Goal: Task Accomplishment & Management: Manage account settings

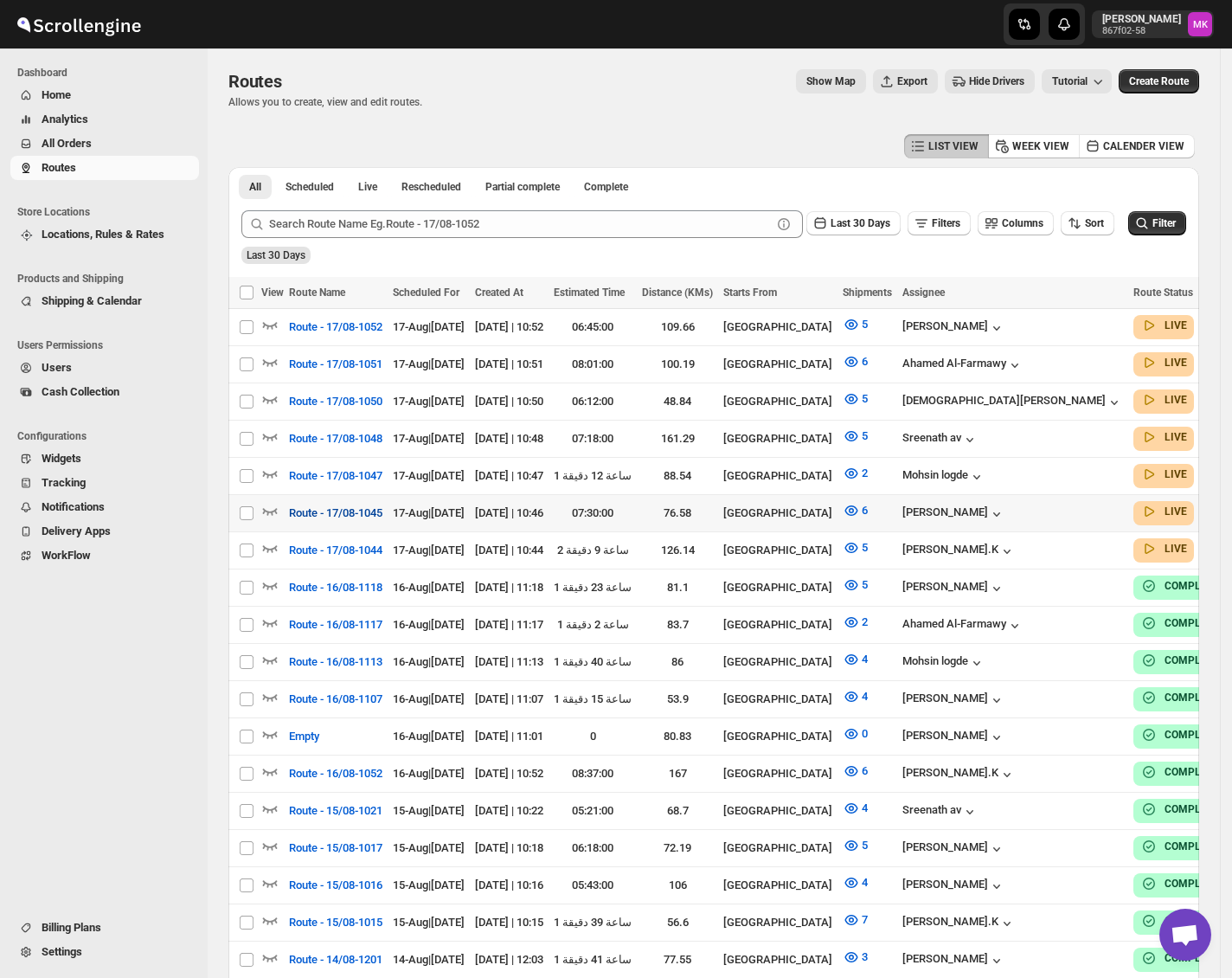
click at [332, 505] on span "Route - 17/08-1045" at bounding box center [335, 514] width 94 height 18
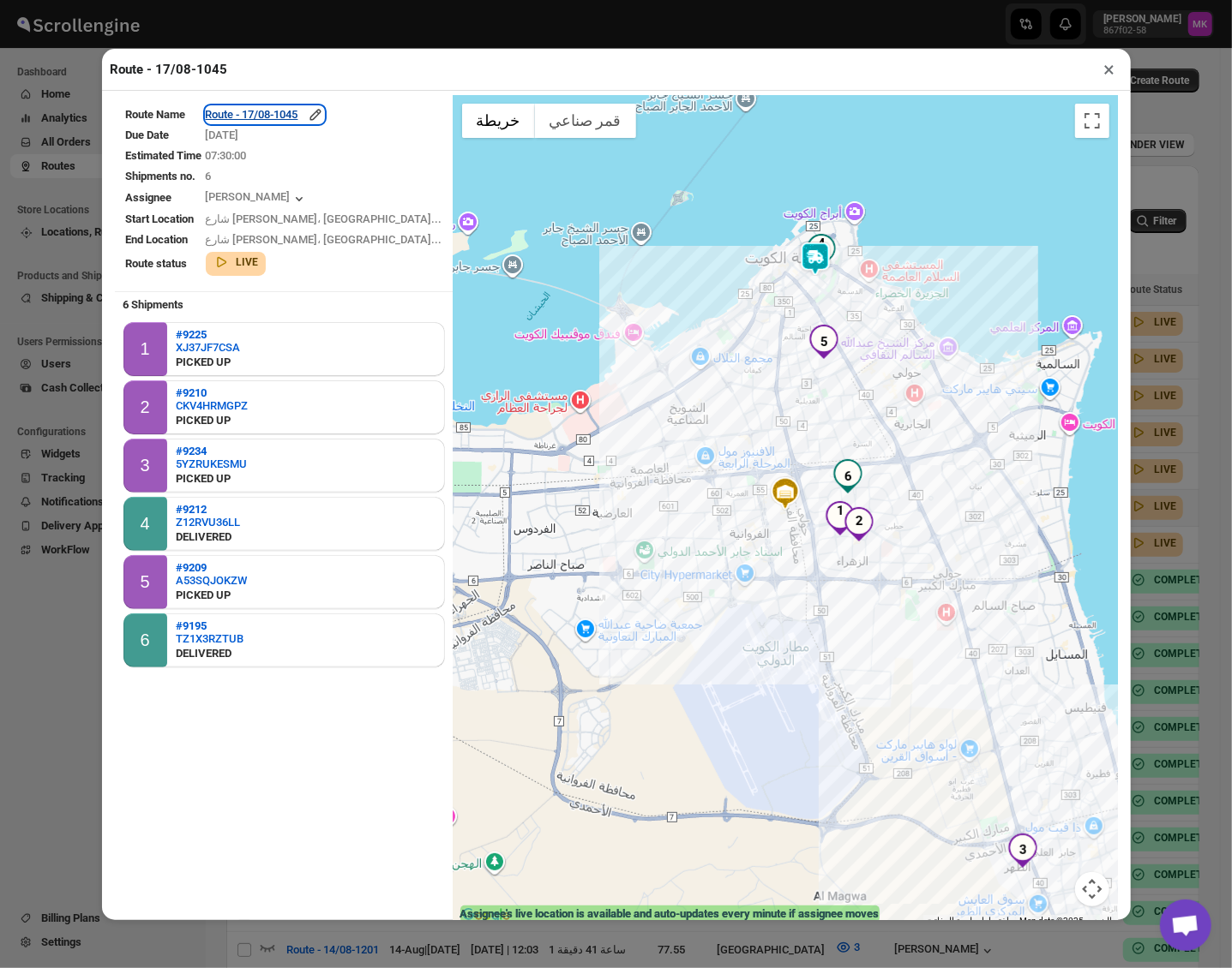
click at [259, 108] on div "Route - 17/08-1045" at bounding box center [265, 115] width 118 height 18
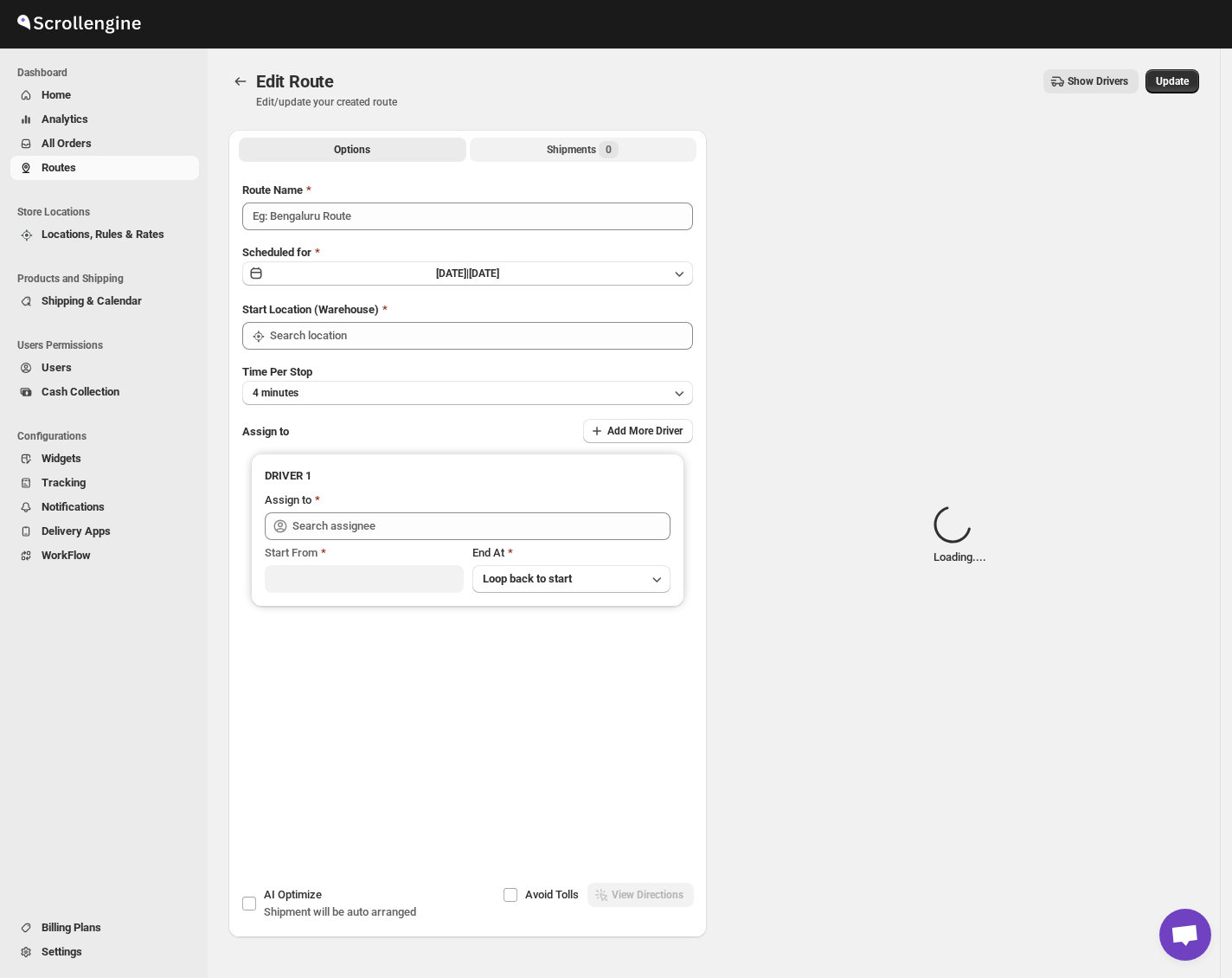
type input "Route - 17/08-1045"
click at [576, 150] on div "Shipments Loading..." at bounding box center [583, 150] width 110 height 18
type input "[GEOGRAPHIC_DATA]"
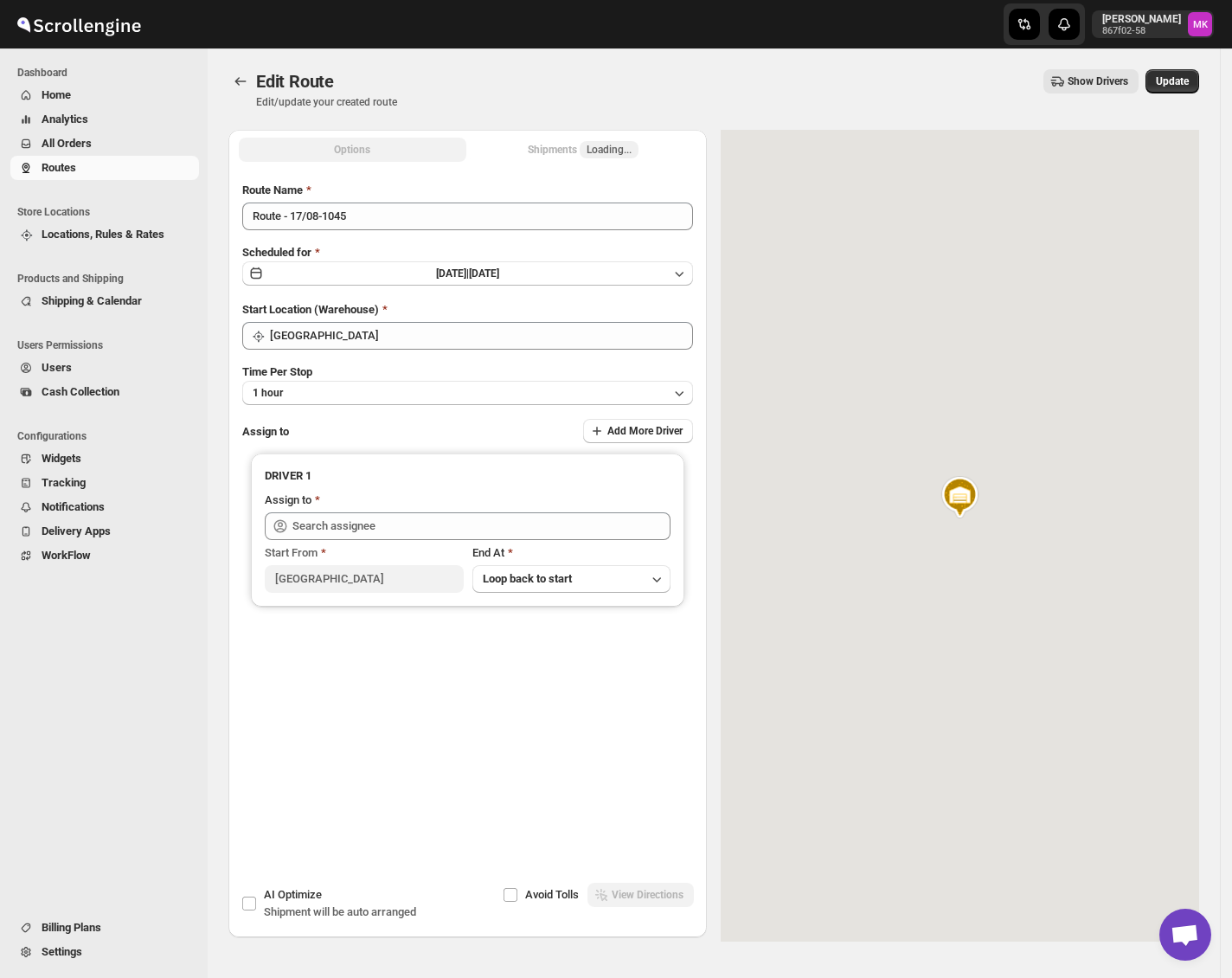
type input "[PERSON_NAME] ([EMAIL_ADDRESS][DOMAIN_NAME])"
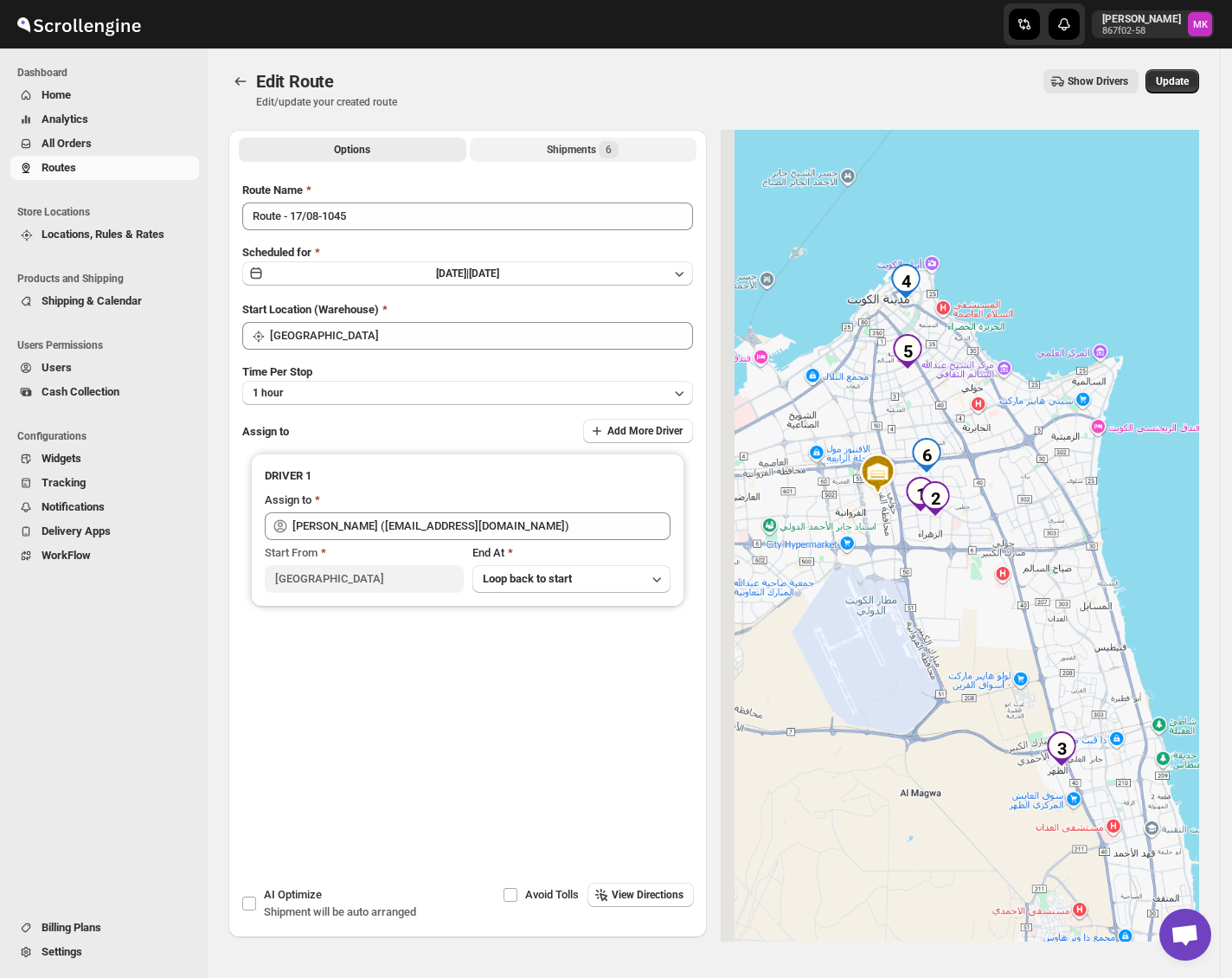
click at [576, 150] on div "Shipments 6" at bounding box center [582, 150] width 72 height 18
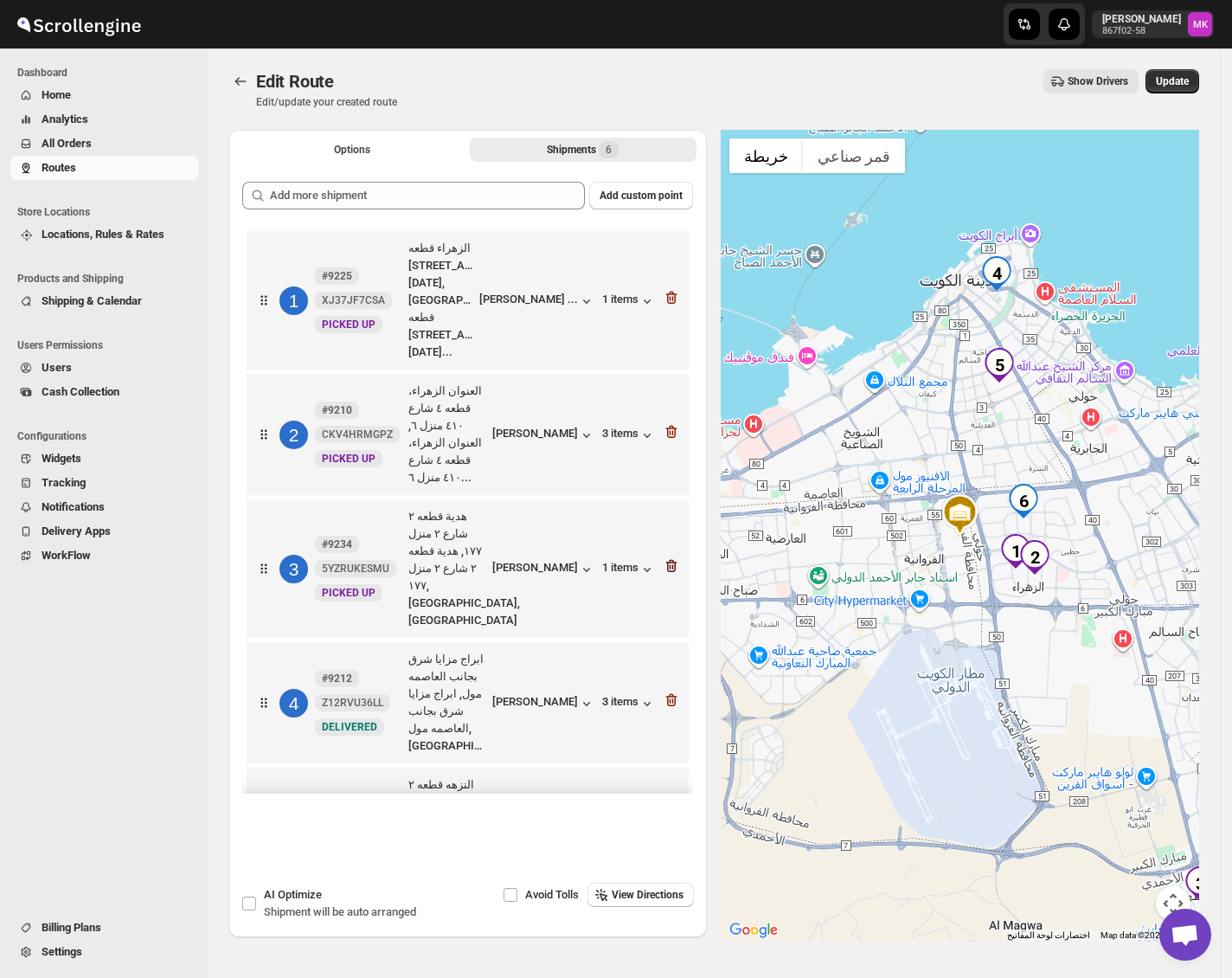
click at [662, 557] on icon "button" at bounding box center [671, 566] width 18 height 18
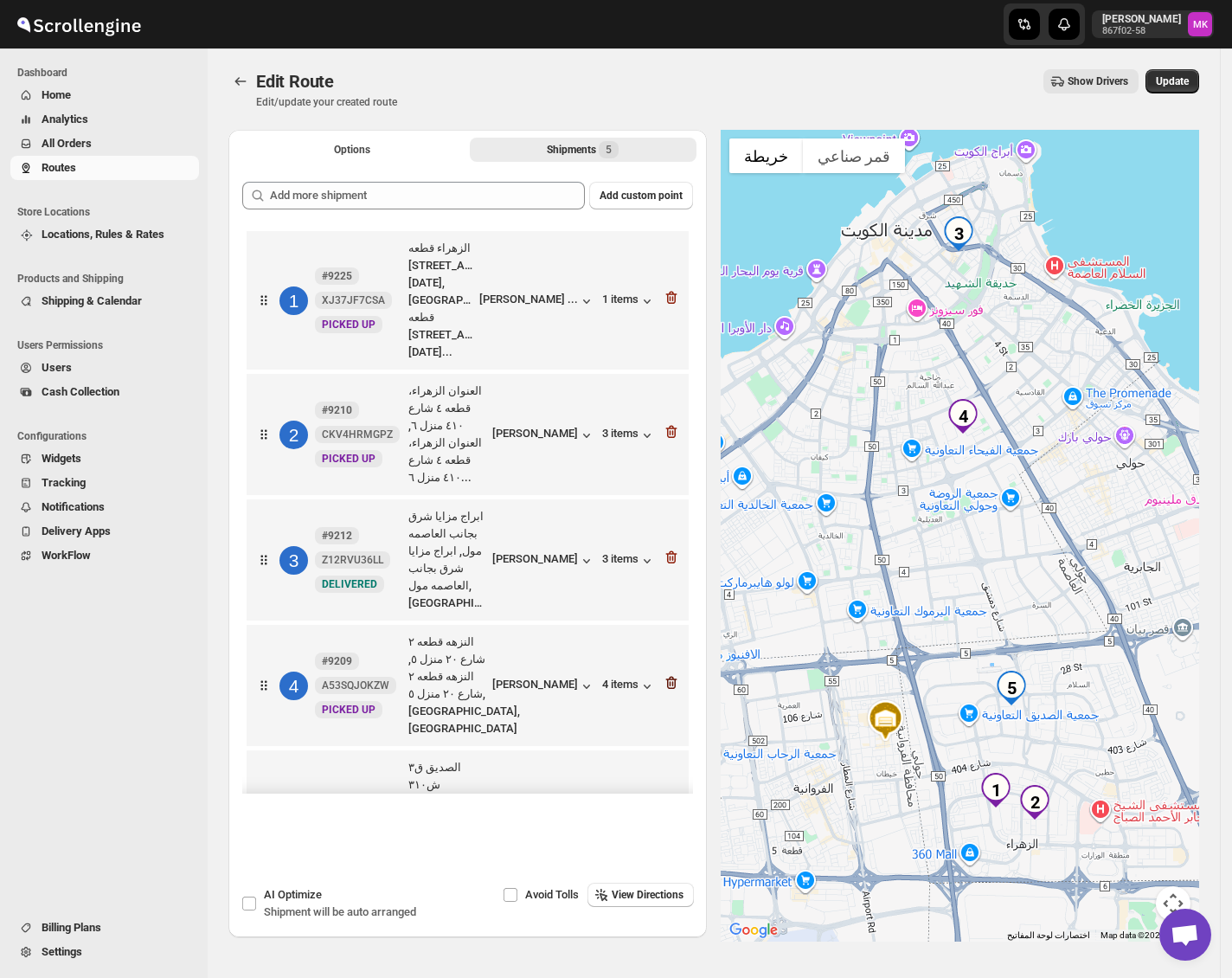
click at [674, 681] on icon "button" at bounding box center [673, 683] width 2 height 5
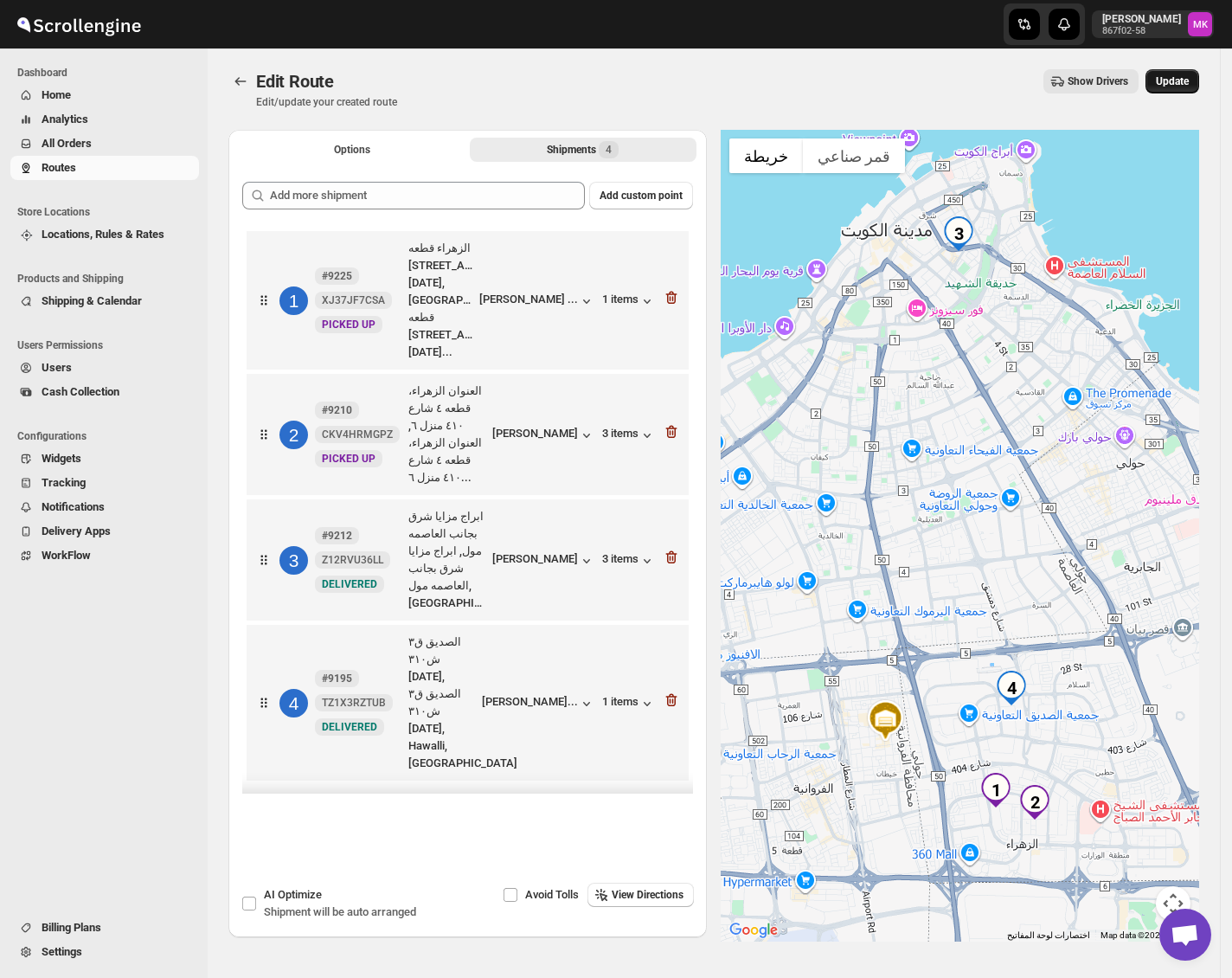
click at [1186, 83] on span "Update" at bounding box center [1172, 82] width 33 height 14
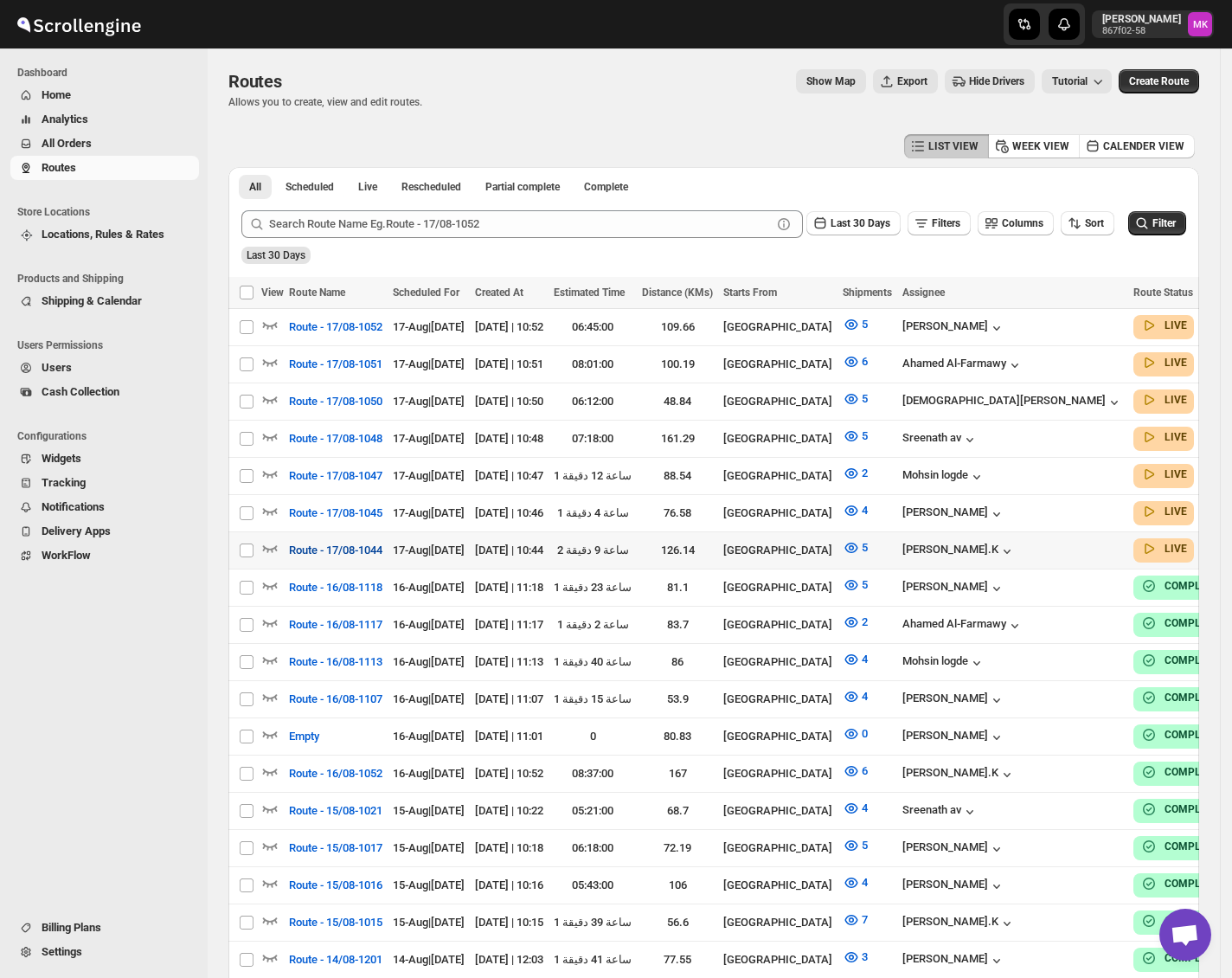
click at [303, 542] on span "Route - 17/08-1044" at bounding box center [335, 551] width 94 height 18
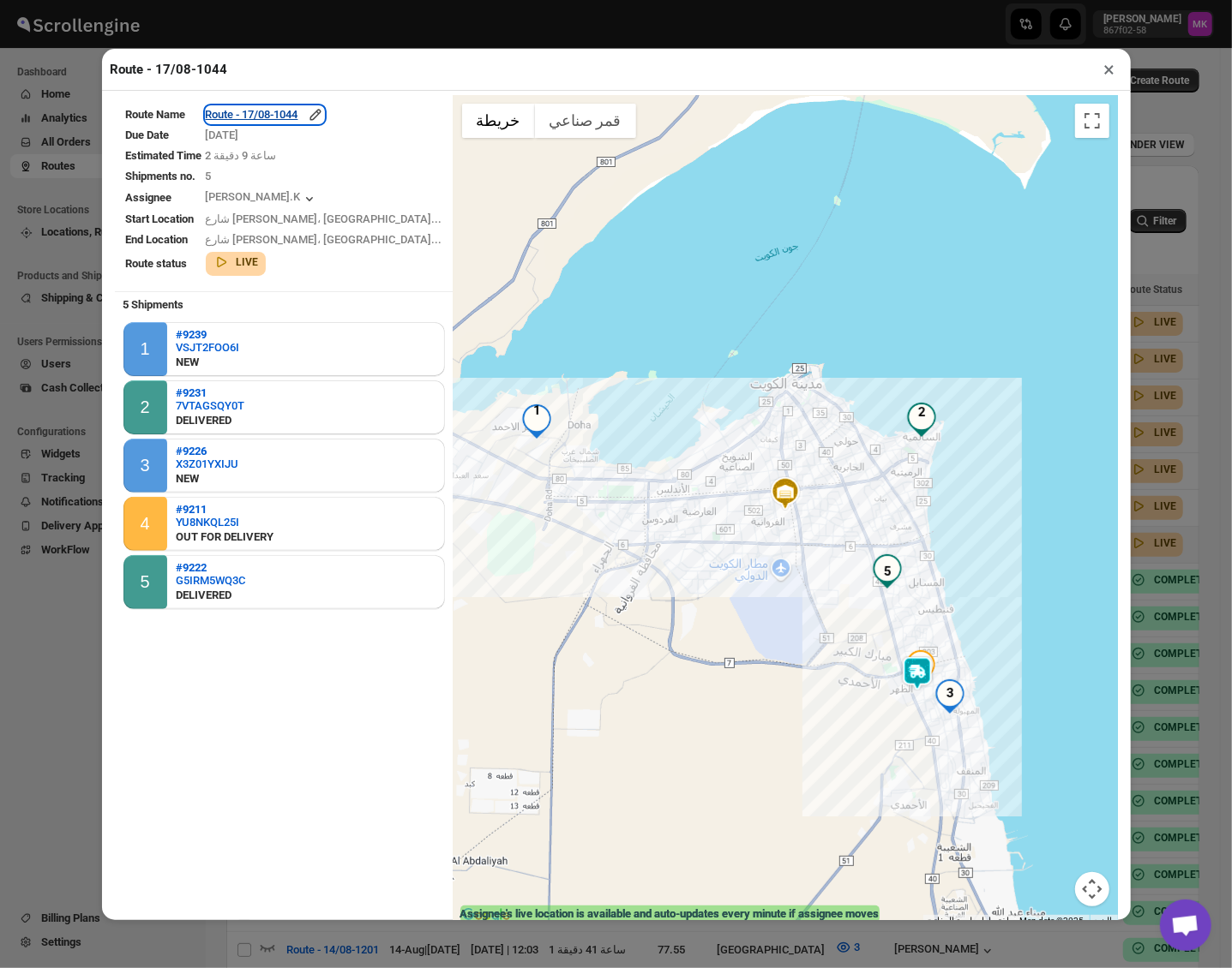
click at [291, 118] on div "Route - 17/08-1044" at bounding box center [265, 115] width 118 height 18
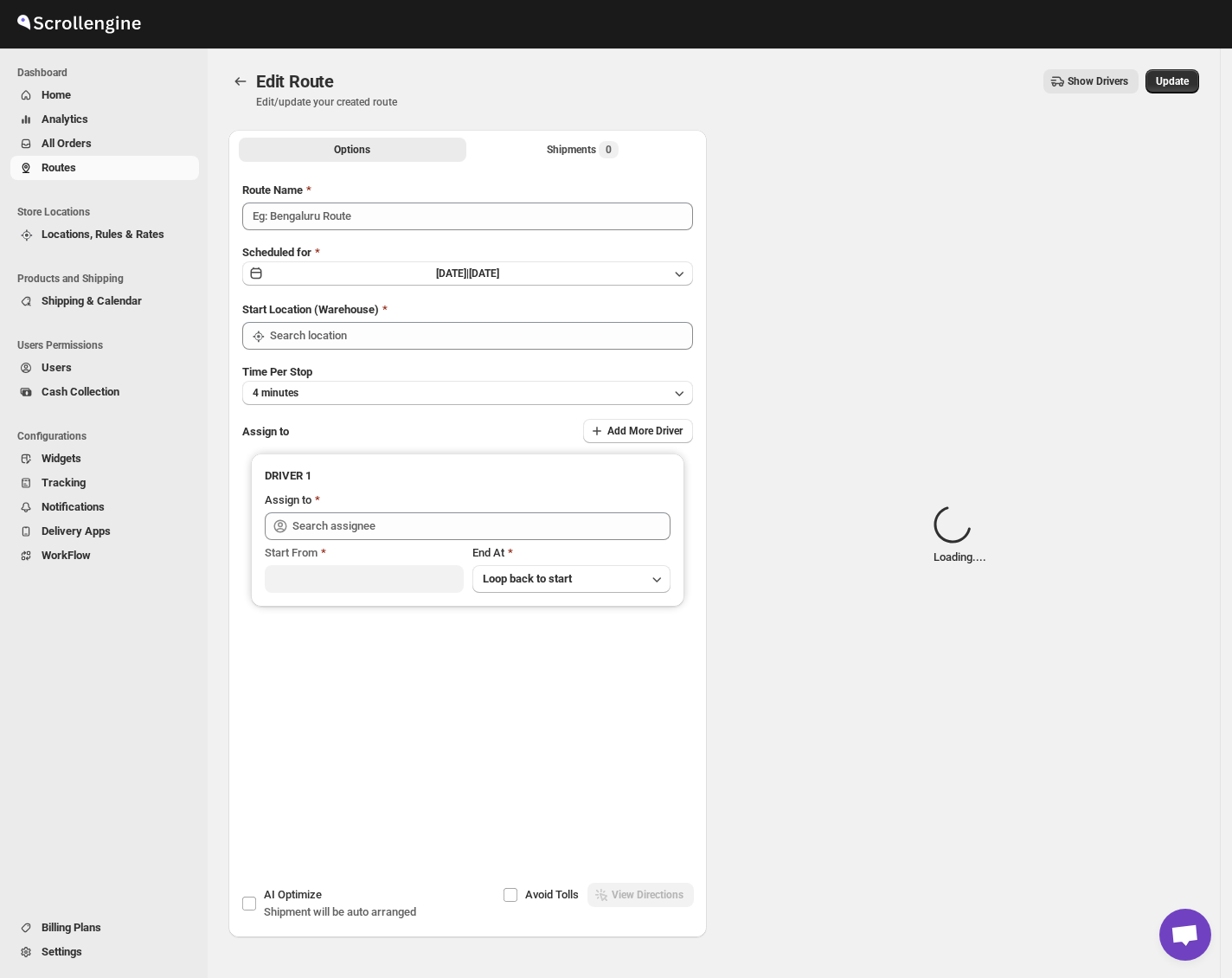
type input "Route - 17/08-1044"
type input "[GEOGRAPHIC_DATA]"
click at [564, 149] on div "Shipments Loading..." at bounding box center [583, 150] width 110 height 18
type input "[GEOGRAPHIC_DATA]"
type input "[PERSON_NAME].K ([EMAIL_ADDRESS][DOMAIN_NAME])"
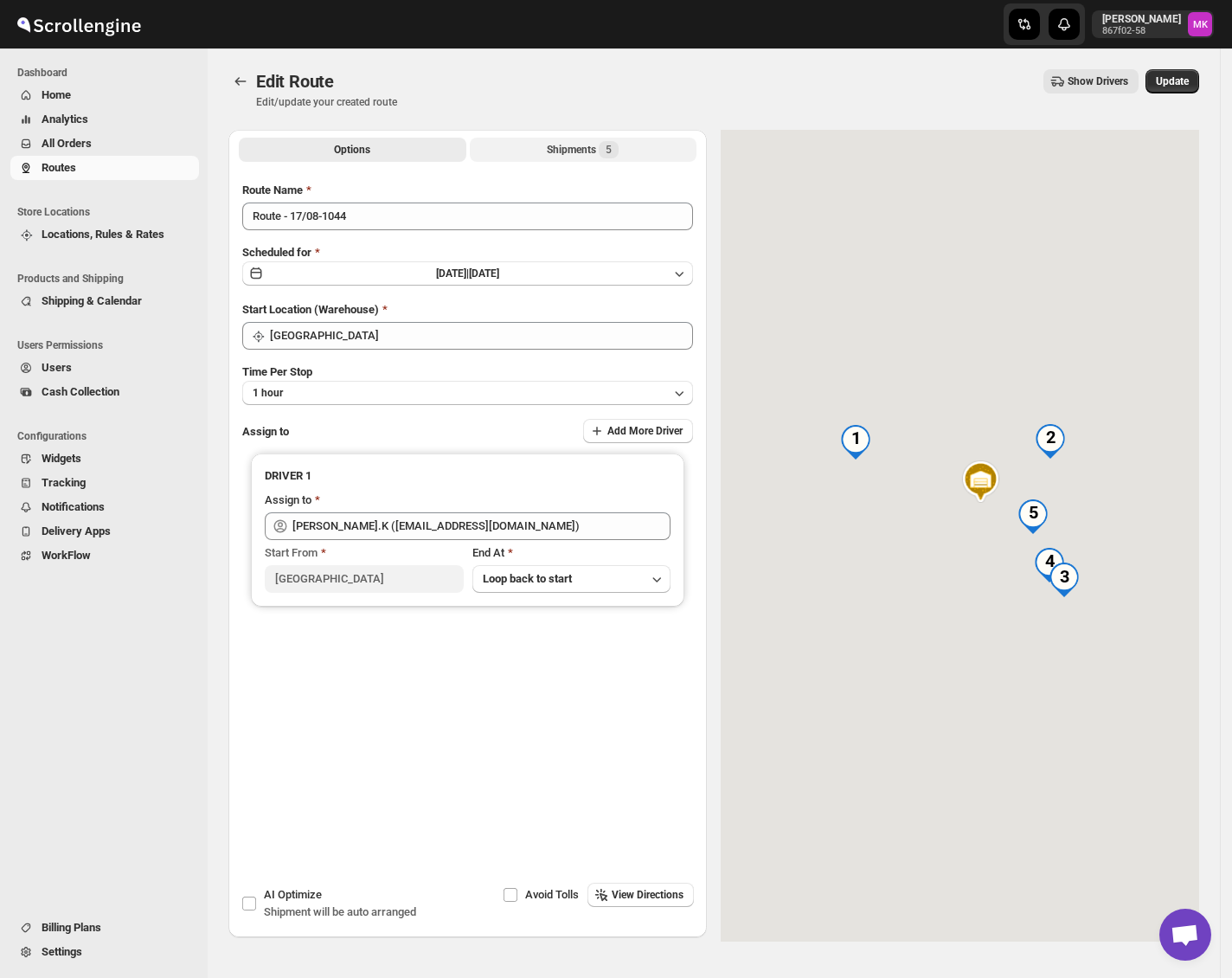
click at [564, 149] on div "Shipments 5" at bounding box center [582, 150] width 72 height 18
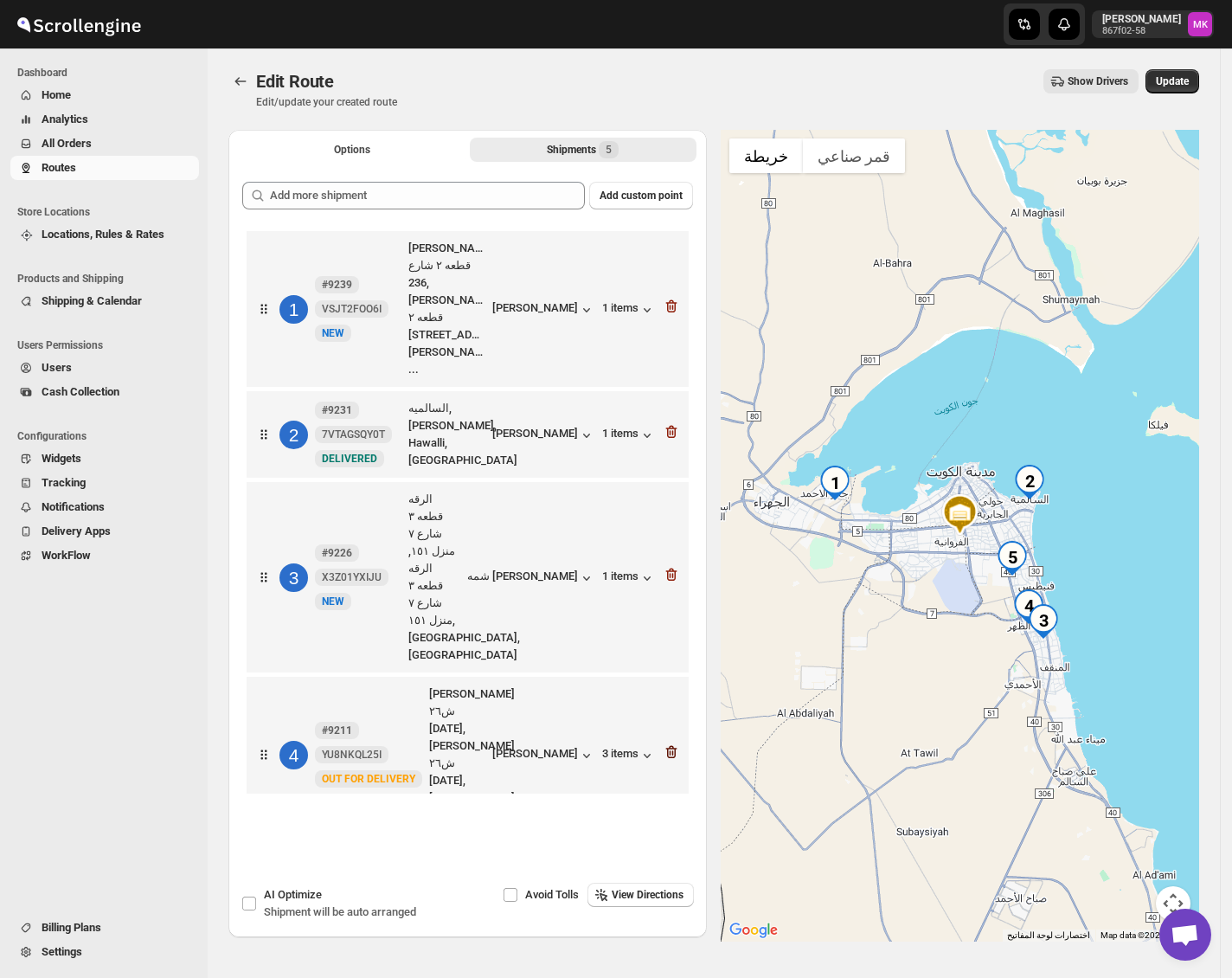
click at [680, 743] on icon "button" at bounding box center [671, 752] width 18 height 18
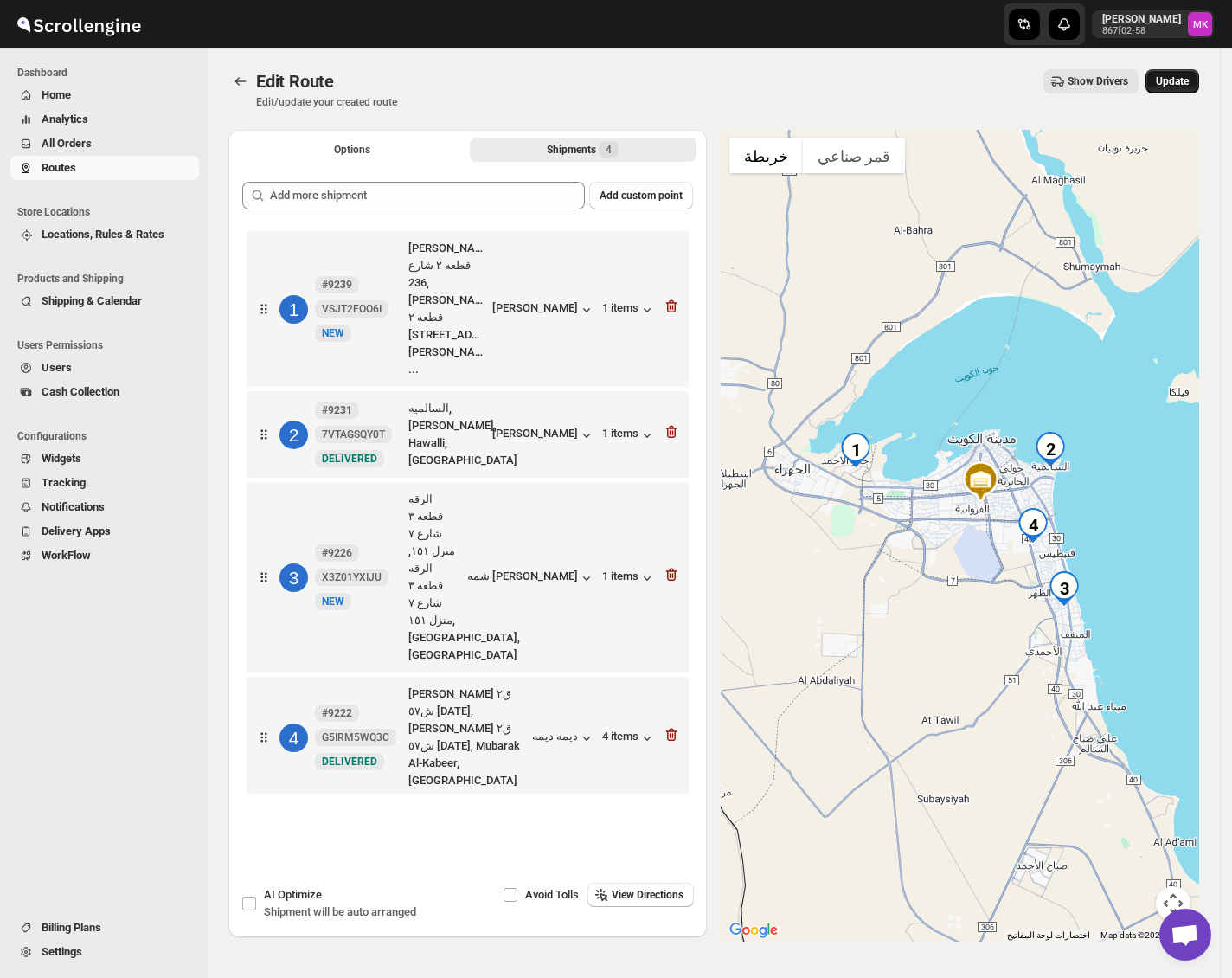
click at [1168, 83] on span "Update" at bounding box center [1172, 82] width 33 height 14
